Goal: Information Seeking & Learning: Compare options

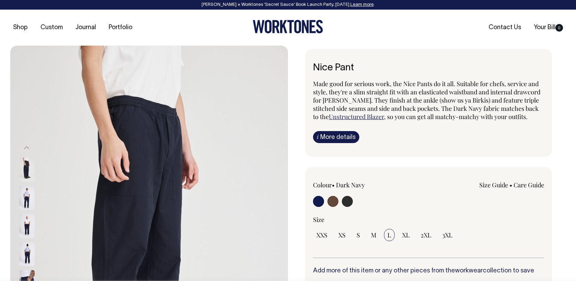
select select "L"
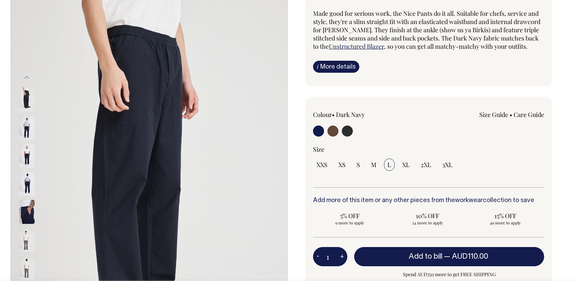
click at [350, 132] on input "radio" at bounding box center [347, 131] width 11 height 11
radio input "true"
select select "Charcoal"
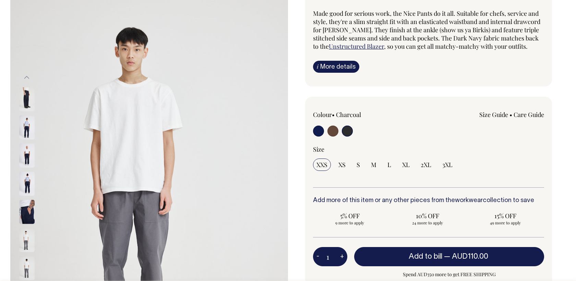
scroll to position [71, 0]
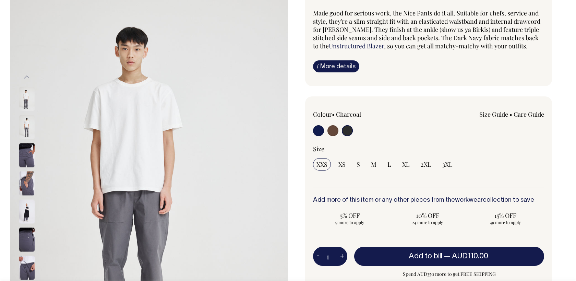
click at [350, 132] on input "radio" at bounding box center [347, 130] width 11 height 11
click at [331, 130] on input "radio" at bounding box center [333, 130] width 11 height 11
radio input "true"
radio input "false"
radio input "true"
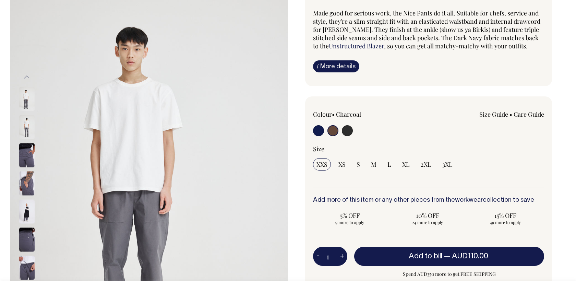
select select "Chocolate"
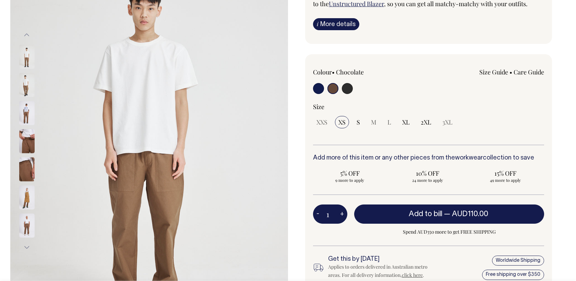
click at [353, 86] on div at bounding box center [359, 89] width 93 height 13
click at [346, 87] on input "radio" at bounding box center [347, 88] width 11 height 11
radio input "true"
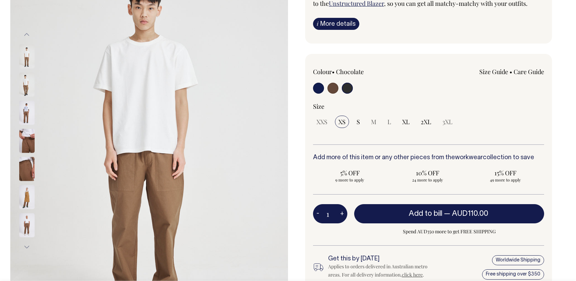
select select "Charcoal"
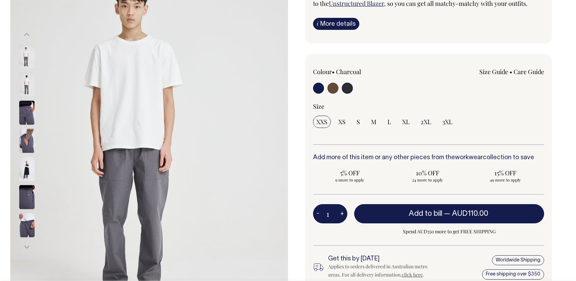
click at [317, 84] on input "radio" at bounding box center [318, 88] width 11 height 11
radio input "true"
select select "Dark Navy"
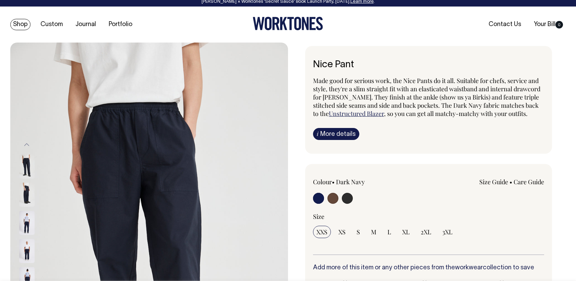
scroll to position [3, 0]
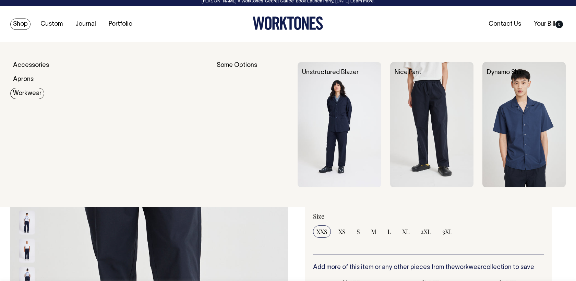
click at [22, 95] on link "Workwear" at bounding box center [27, 93] width 34 height 11
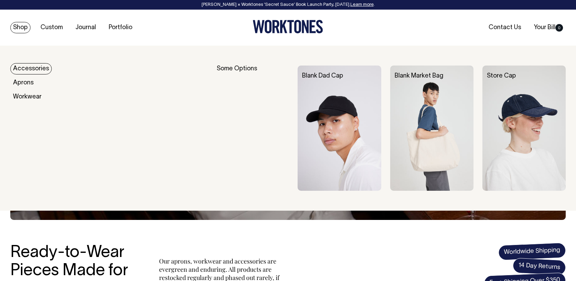
click at [37, 69] on link "Accessories" at bounding box center [31, 68] width 42 height 11
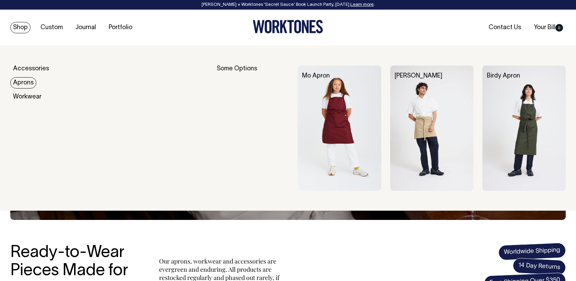
click at [25, 83] on link "Aprons" at bounding box center [23, 82] width 26 height 11
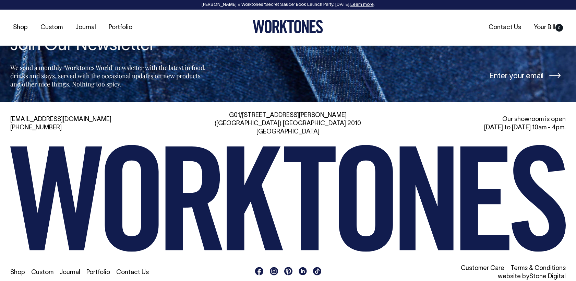
scroll to position [815, 0]
